Goal: Information Seeking & Learning: Learn about a topic

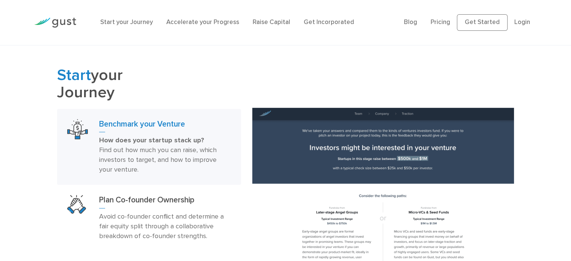
scroll to position [413, 0]
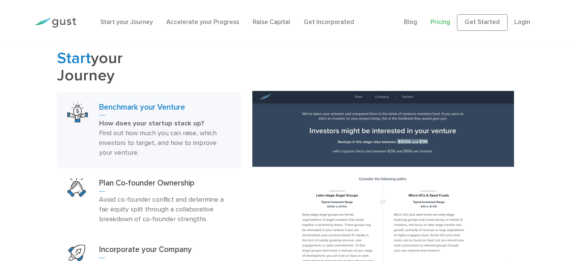
click at [444, 22] on link "Pricing" at bounding box center [440, 22] width 20 height 8
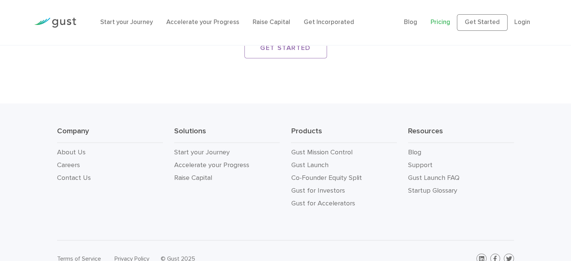
scroll to position [1382, 0]
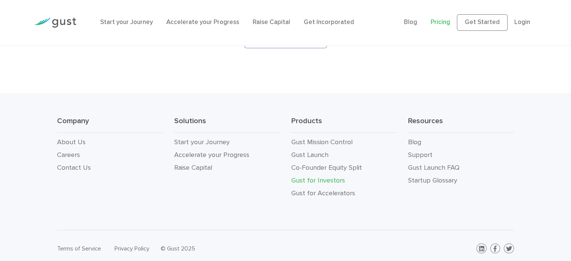
click at [321, 176] on link "Gust for Investors" at bounding box center [318, 180] width 54 height 8
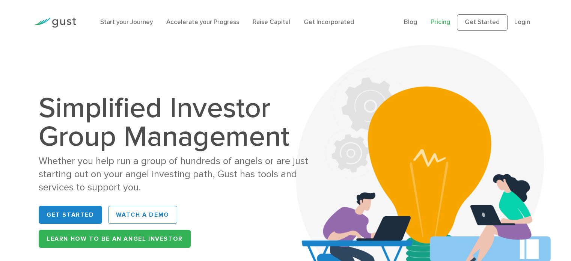
click at [438, 22] on link "Pricing" at bounding box center [440, 22] width 20 height 8
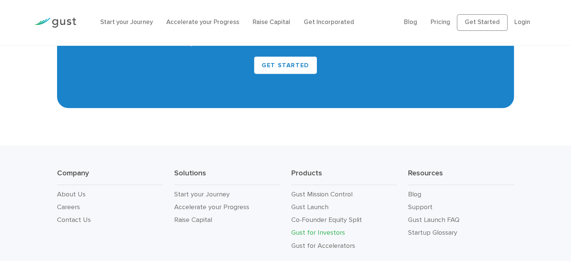
scroll to position [1951, 0]
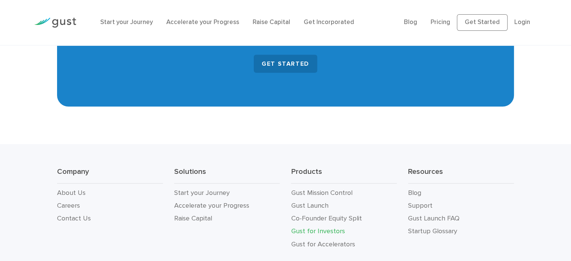
click at [285, 64] on link "GET STARTED" at bounding box center [285, 64] width 63 height 18
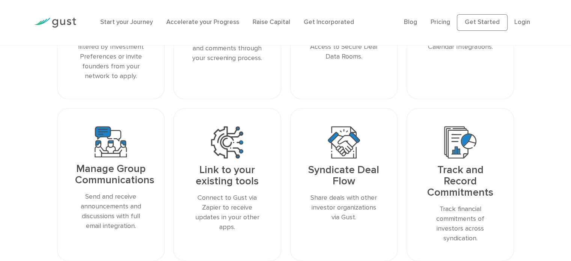
scroll to position [938, 0]
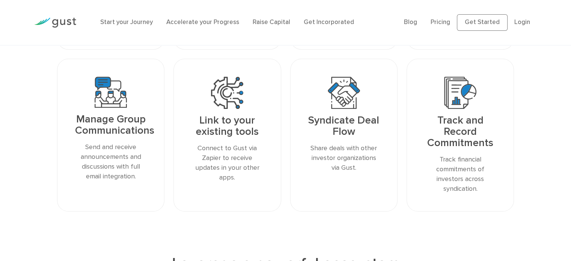
click at [341, 103] on img at bounding box center [344, 93] width 32 height 32
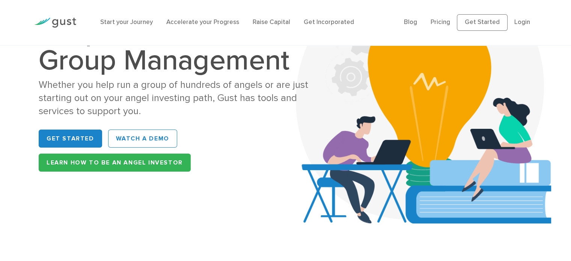
scroll to position [75, 0]
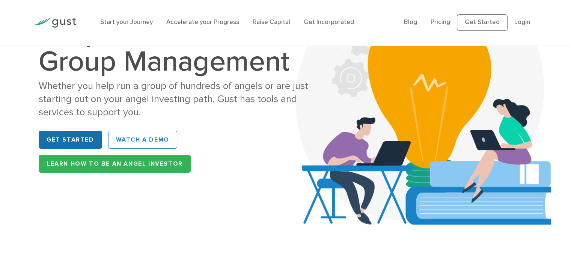
click at [64, 140] on link "Get Started" at bounding box center [70, 140] width 63 height 18
